Goal: Information Seeking & Learning: Learn about a topic

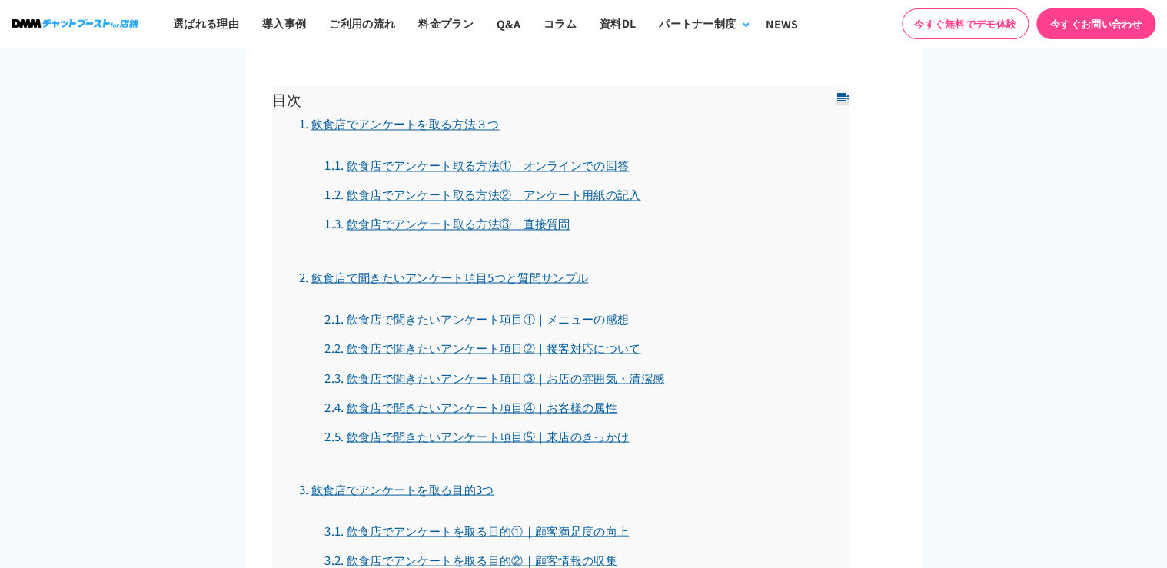
click at [569, 314] on link "飲食店で聞きたいアンケート項目①｜メニューの感想" at bounding box center [477, 318] width 305 height 16
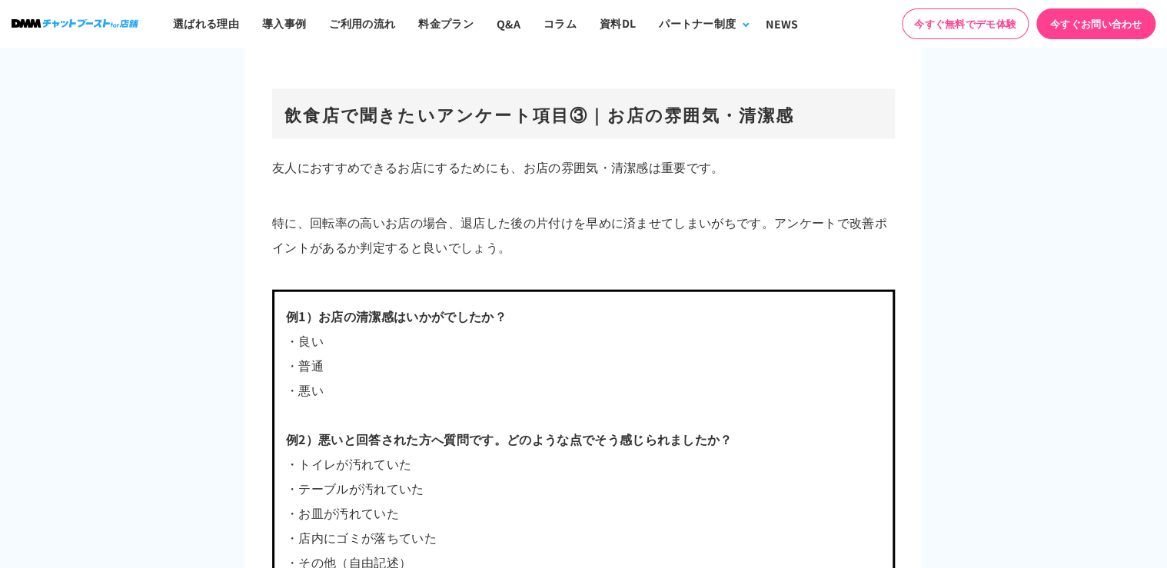
scroll to position [4645, 0]
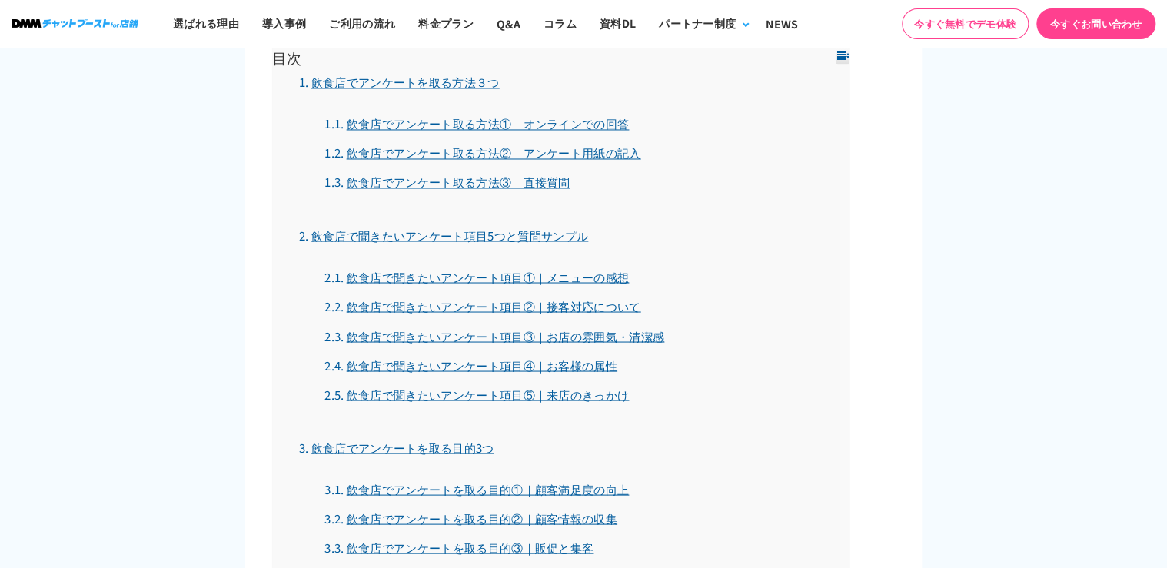
scroll to position [1260, 0]
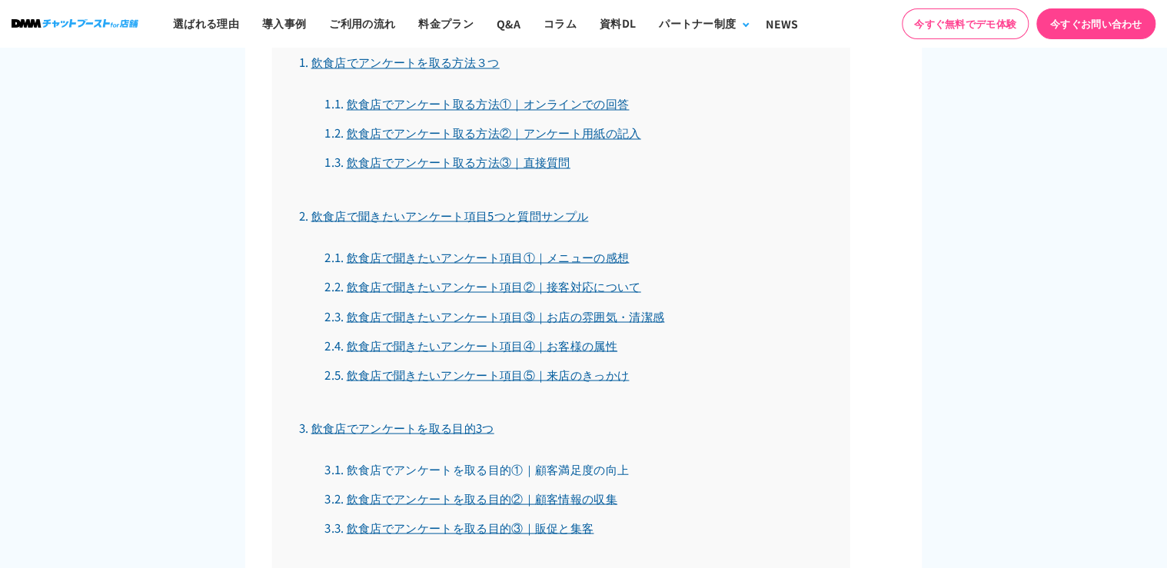
click at [594, 467] on link "飲食店でアンケートを取る目的①｜顧客満足度の向上" at bounding box center [477, 469] width 305 height 16
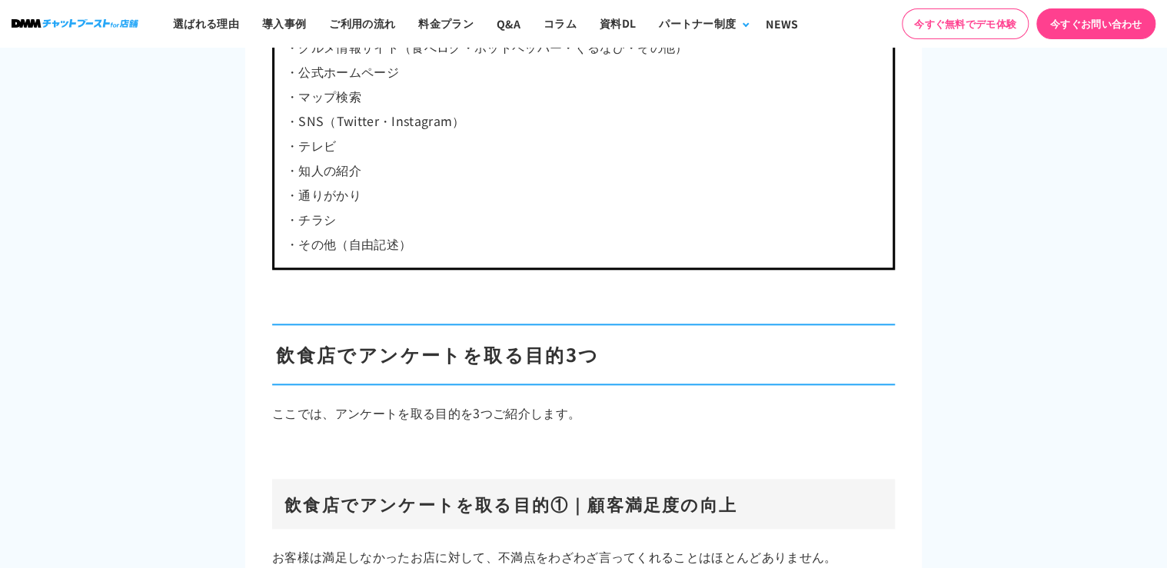
scroll to position [6991, 0]
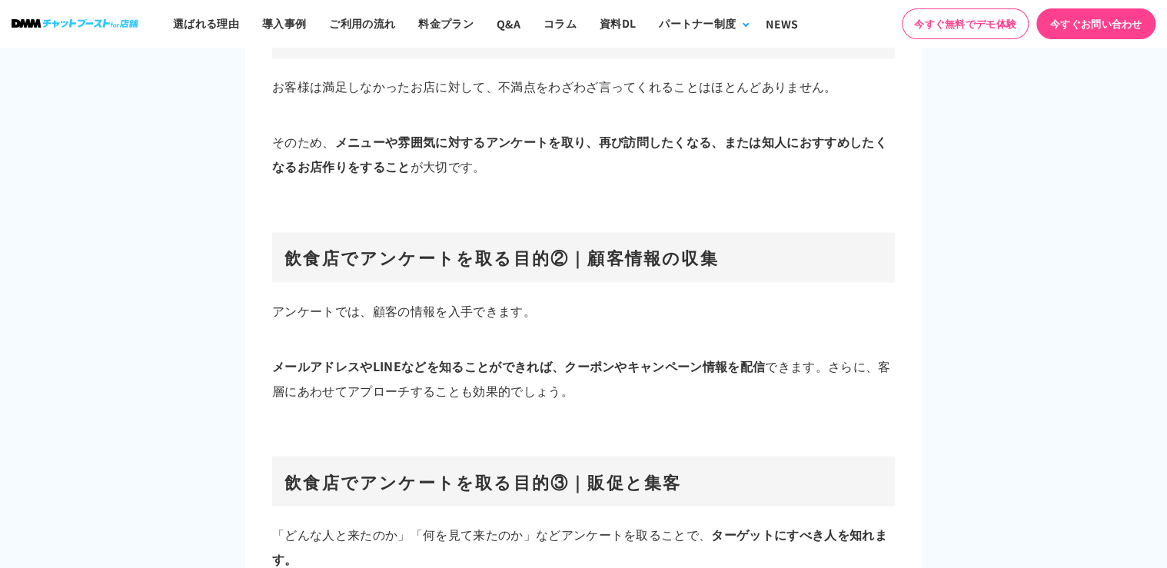
scroll to position [1260, 0]
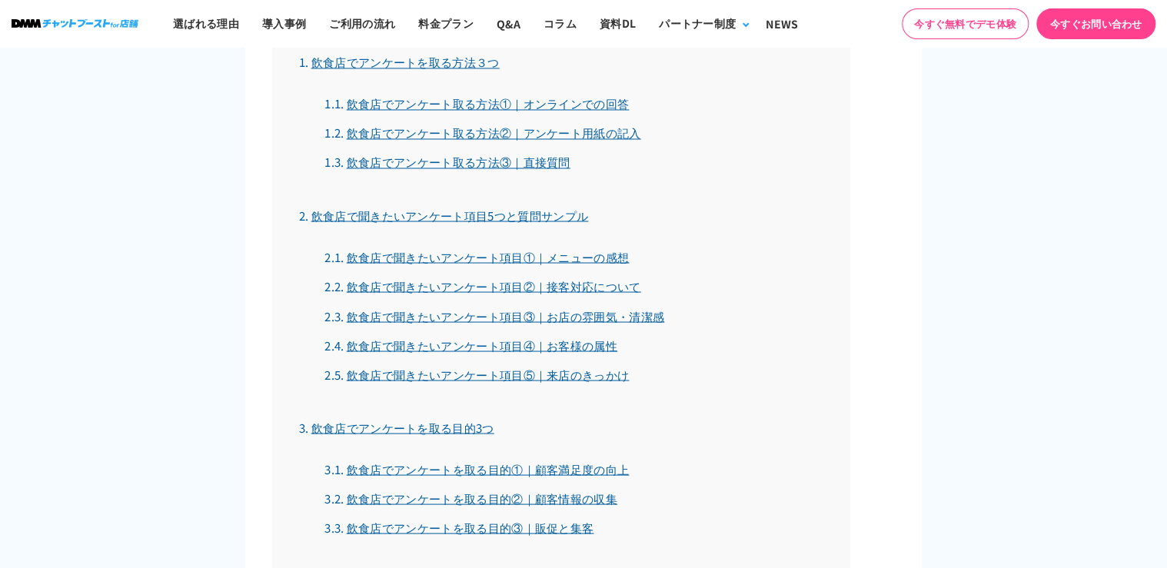
click at [438, 261] on link "飲食店で聞きたいアンケート項目①｜メニューの感想" at bounding box center [477, 256] width 305 height 16
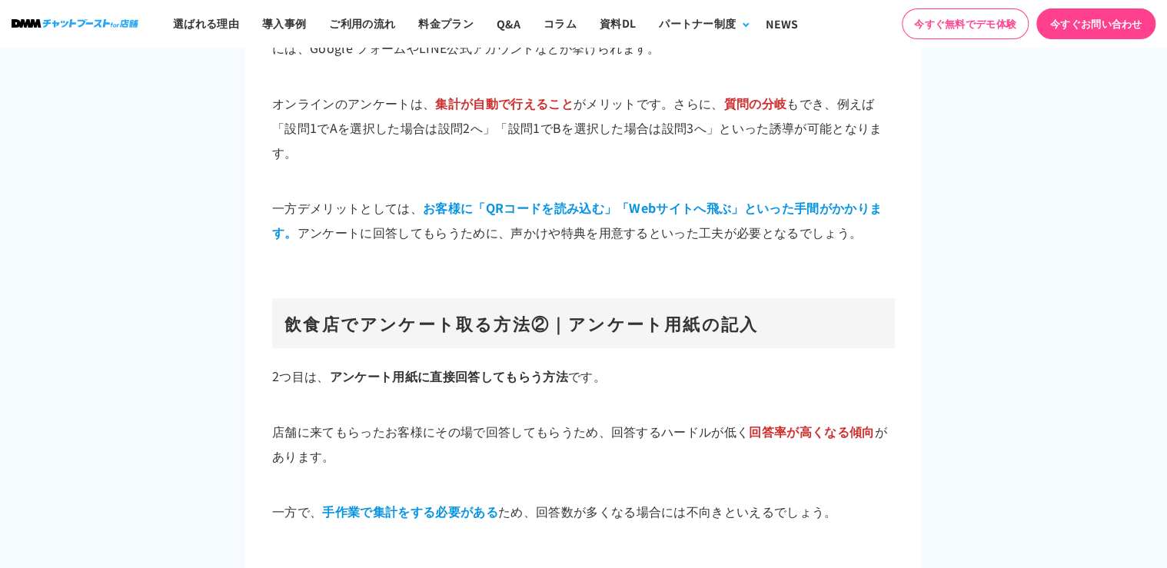
scroll to position [3660, 0]
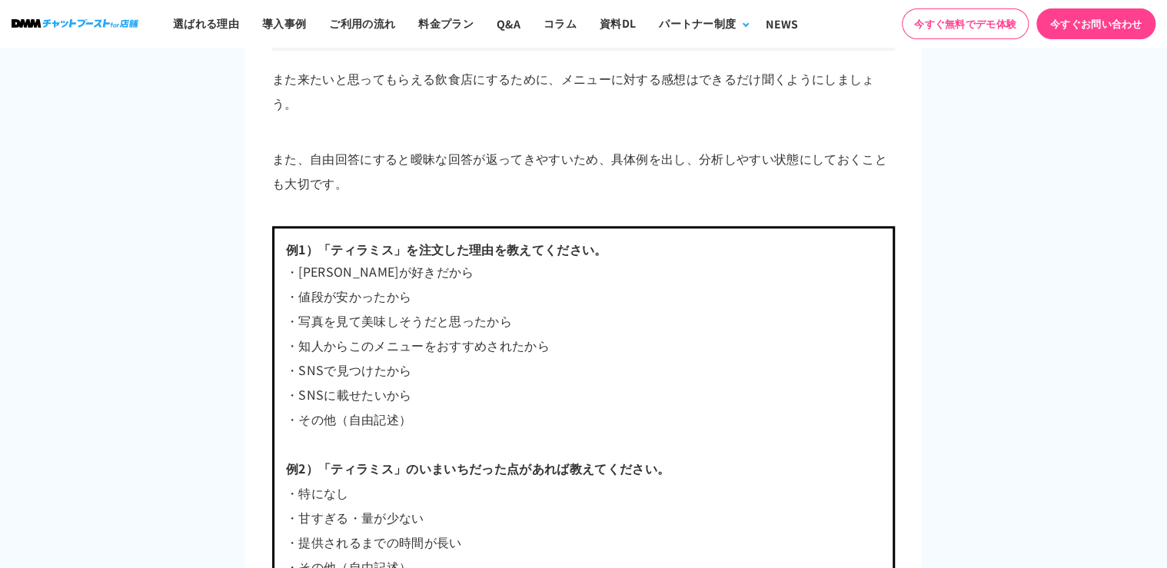
scroll to position [1260, 0]
